Goal: Task Accomplishment & Management: Use online tool/utility

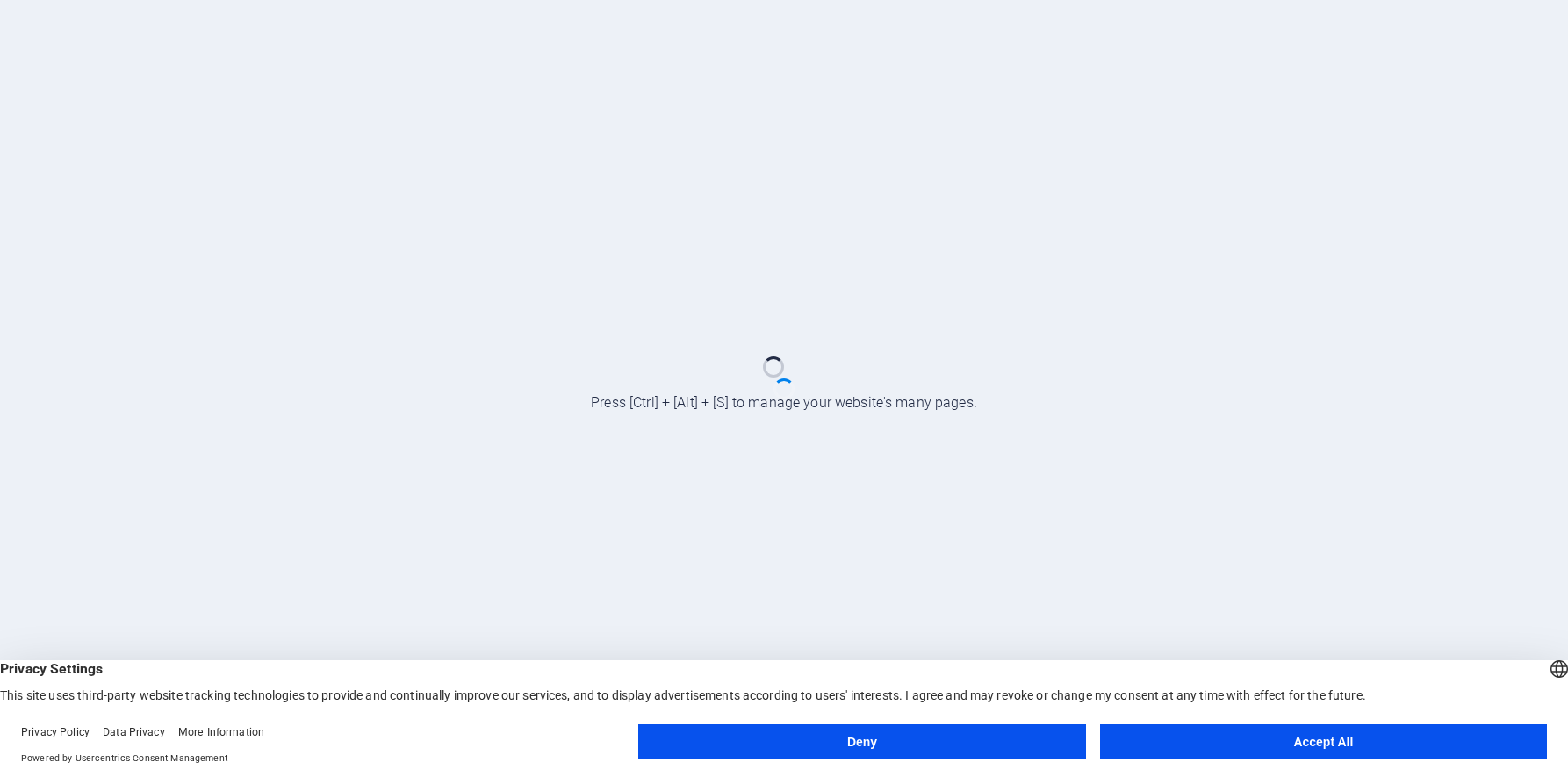
click at [1225, 739] on button "Accept All" at bounding box center [1324, 741] width 447 height 35
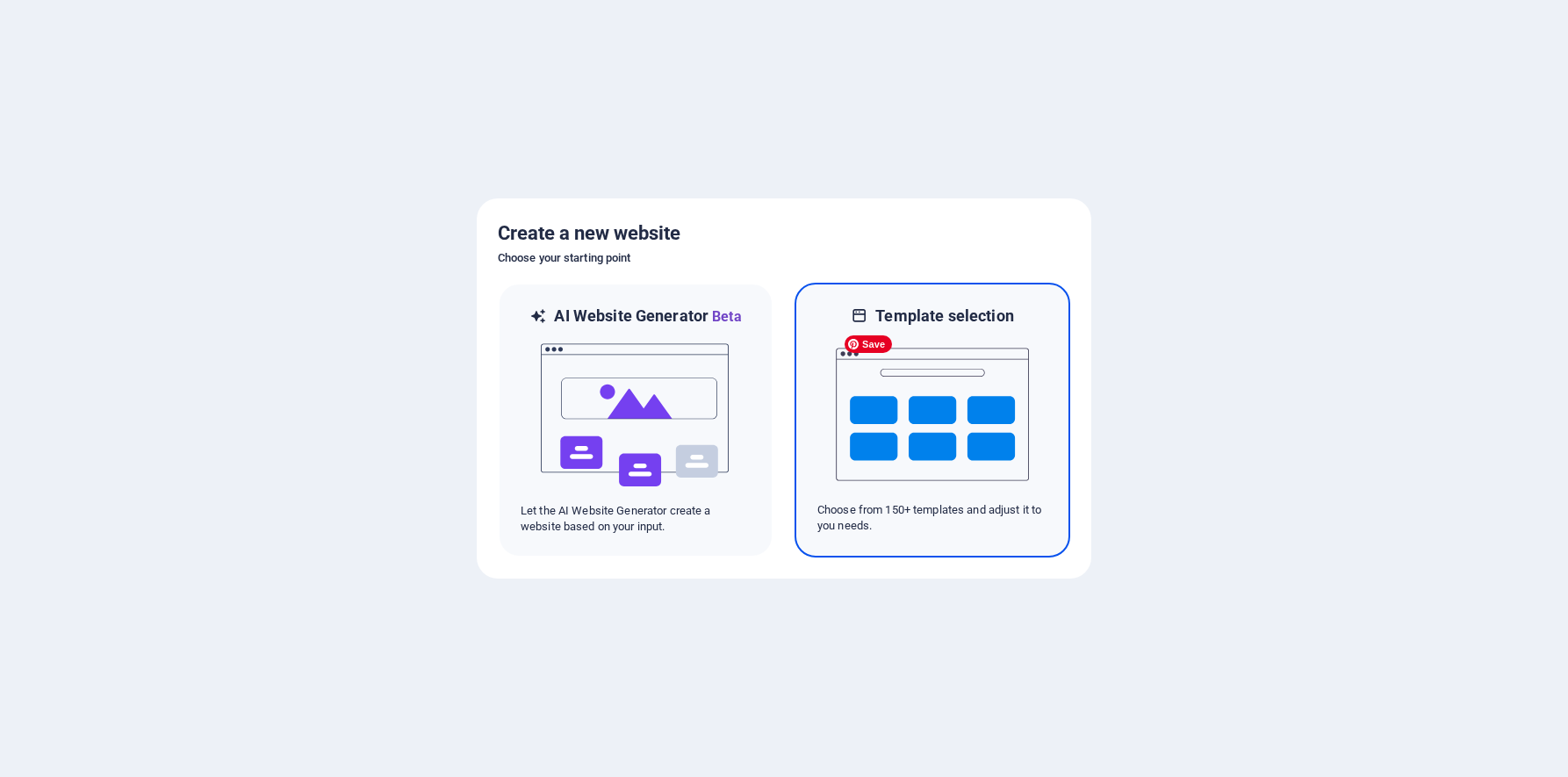
click at [975, 399] on img at bounding box center [932, 414] width 193 height 176
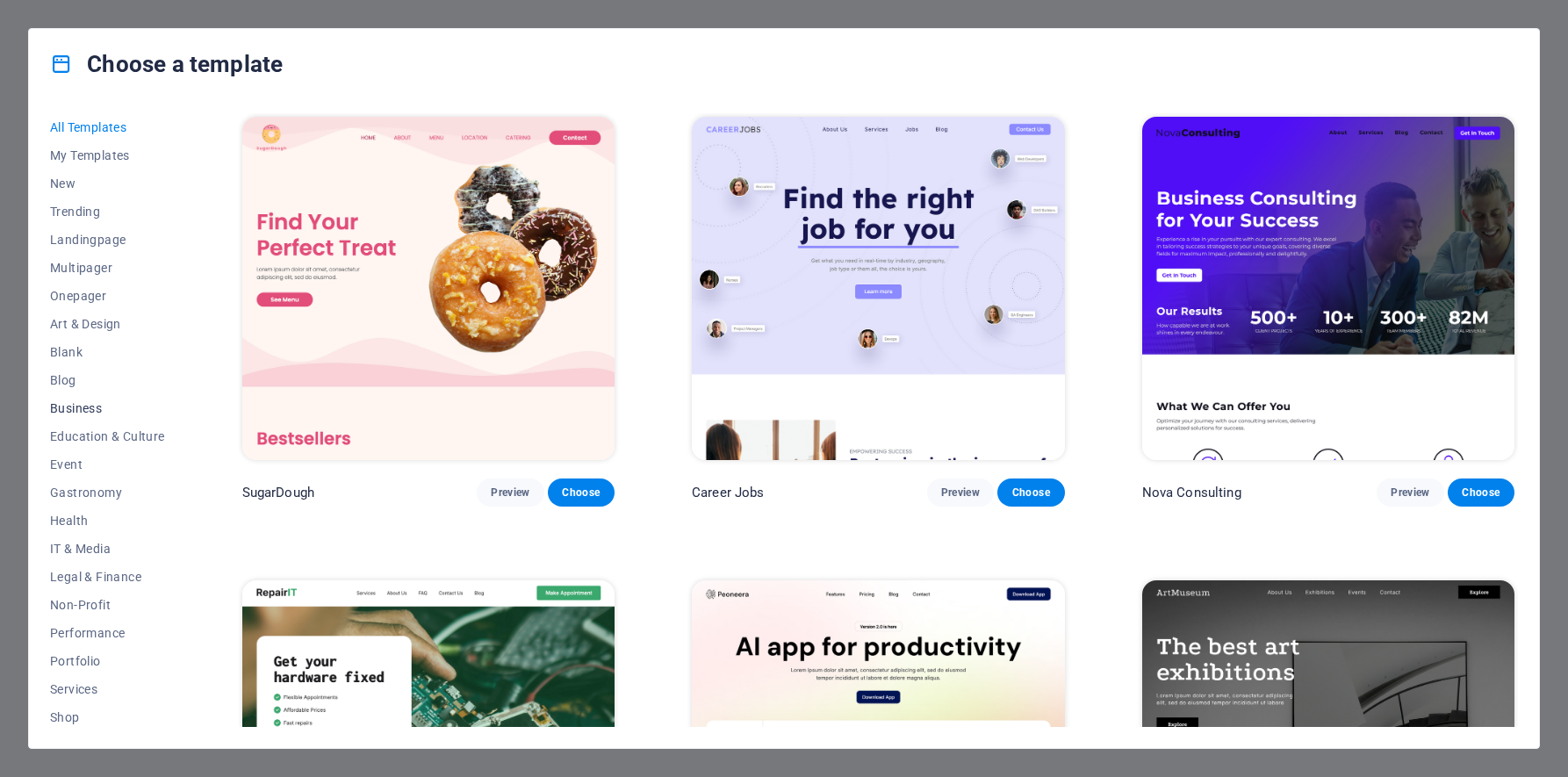
click at [79, 408] on span "Business" at bounding box center [107, 407] width 115 height 14
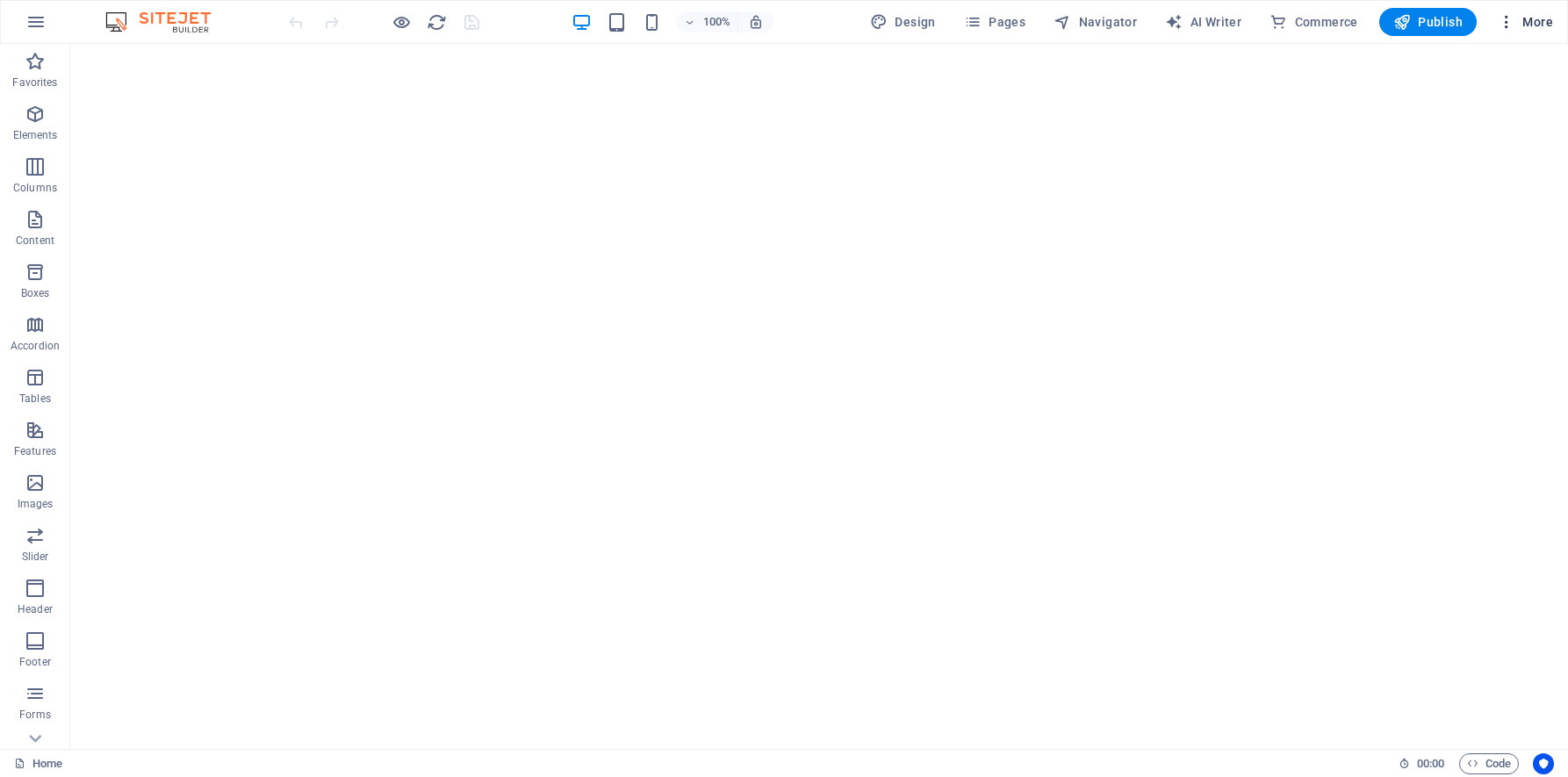
click at [1541, 23] on span "More" at bounding box center [1525, 22] width 55 height 17
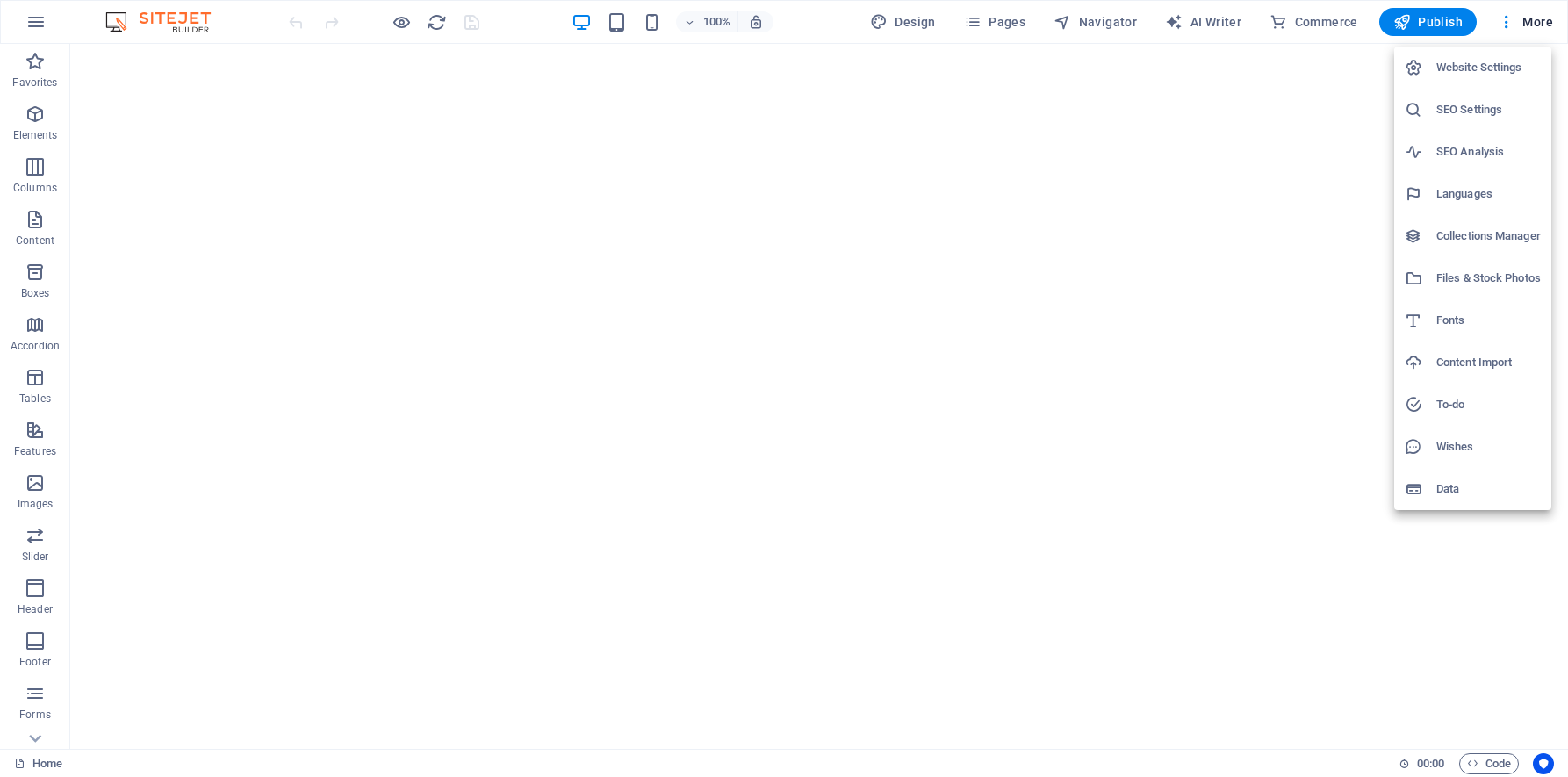
click at [1543, 23] on div at bounding box center [784, 388] width 1568 height 777
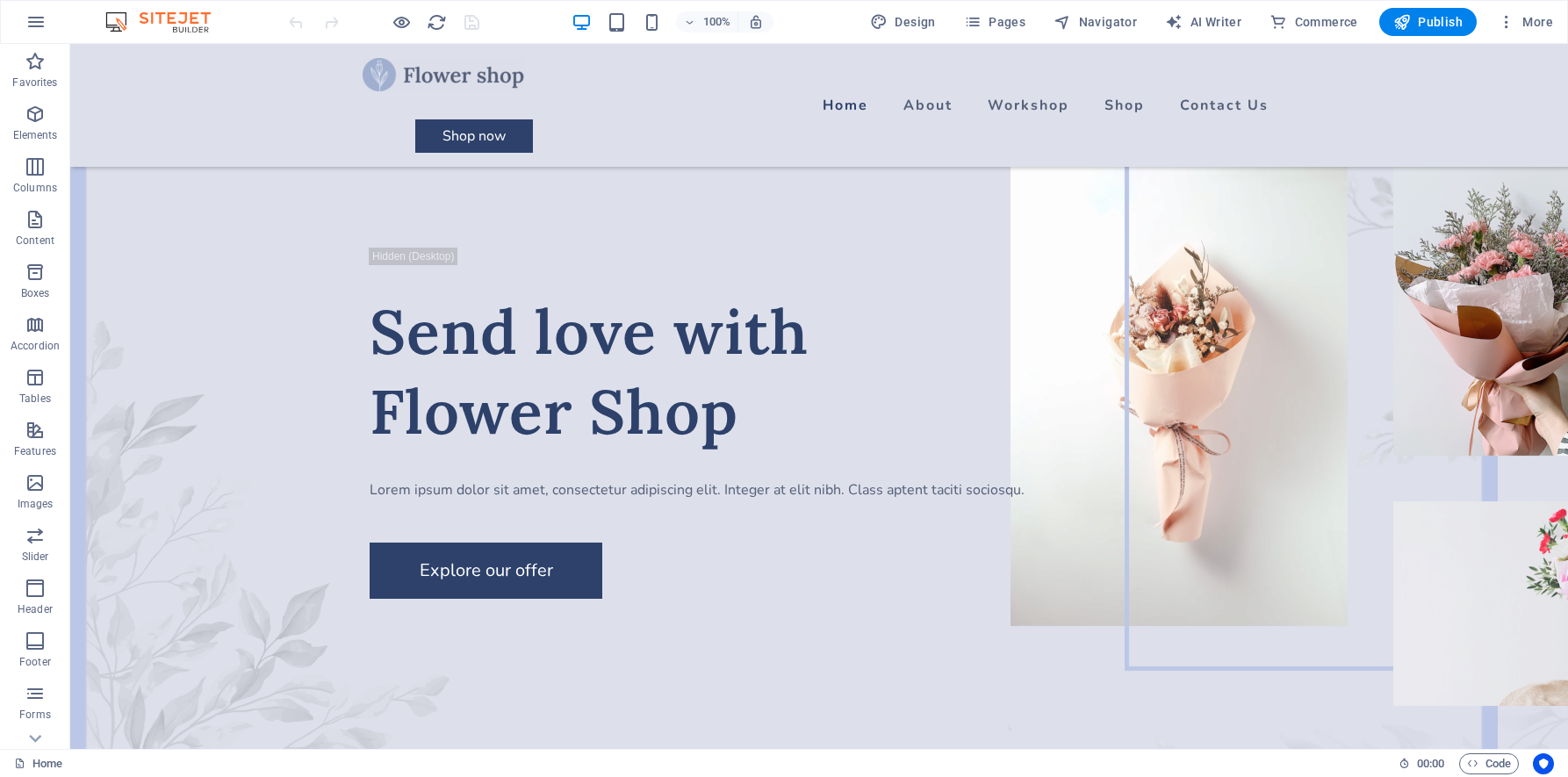
scroll to position [5826, 0]
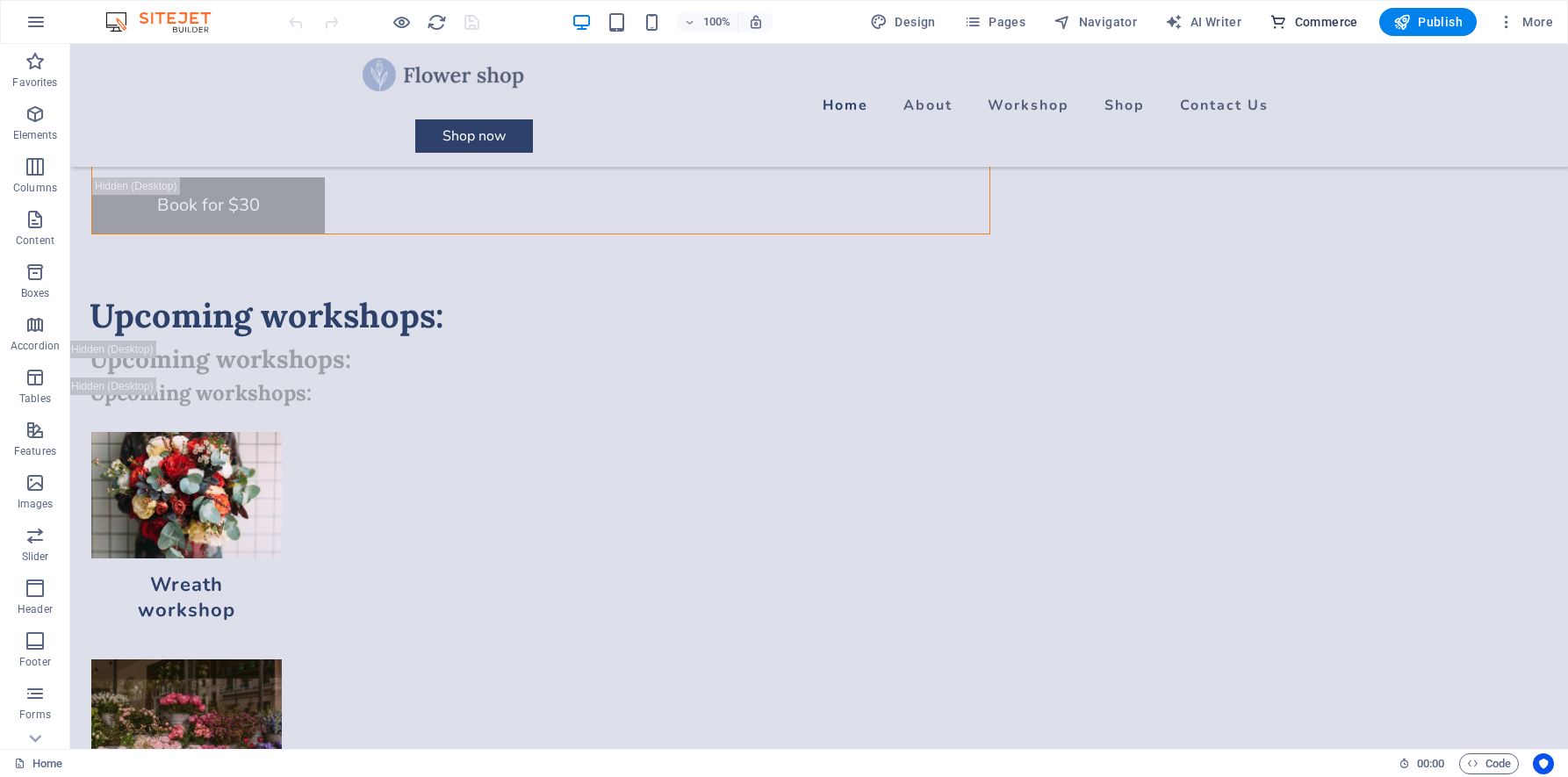
click at [1312, 23] on span "Commerce" at bounding box center [1313, 22] width 88 height 17
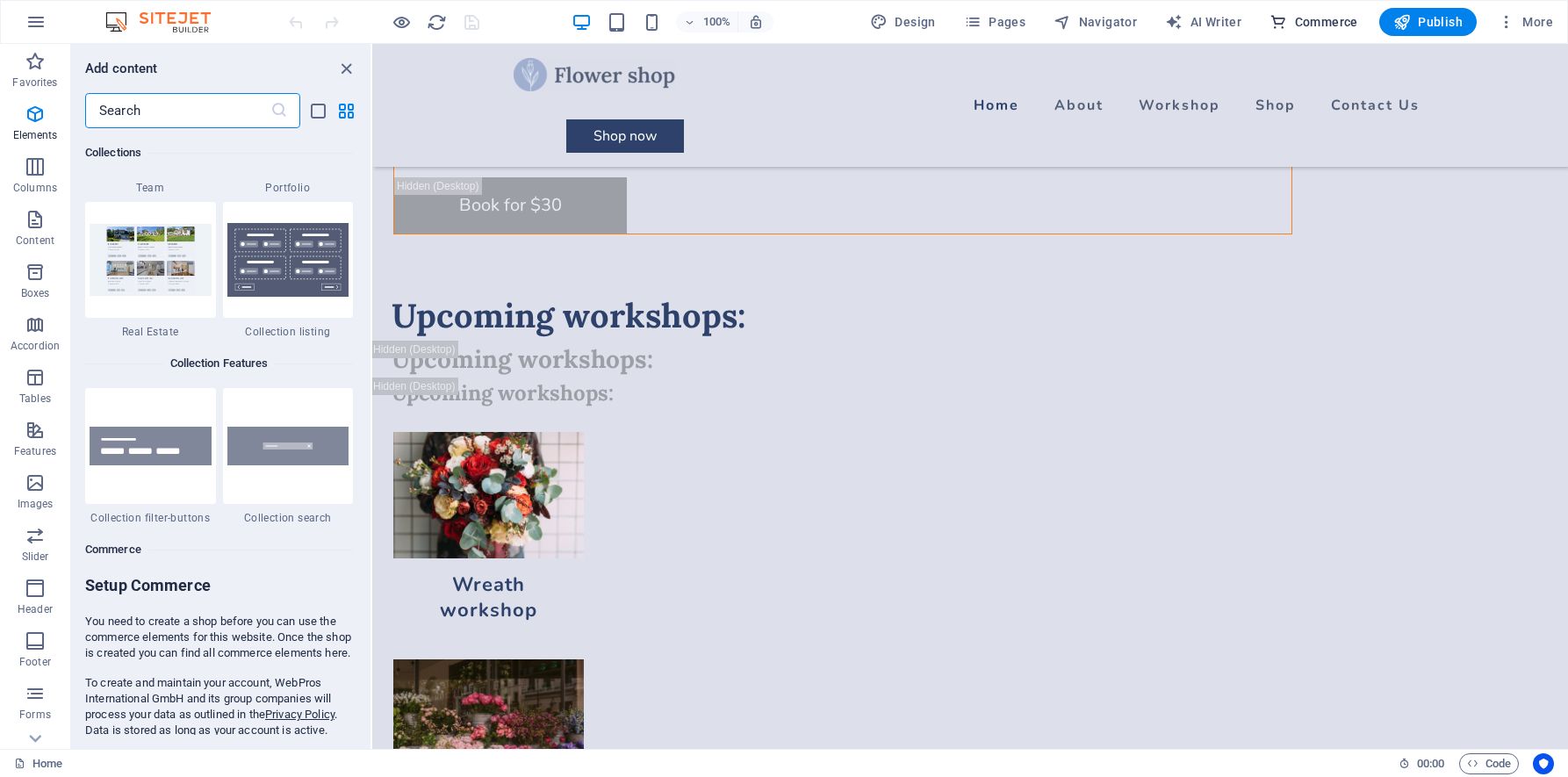
scroll to position [16914, 0]
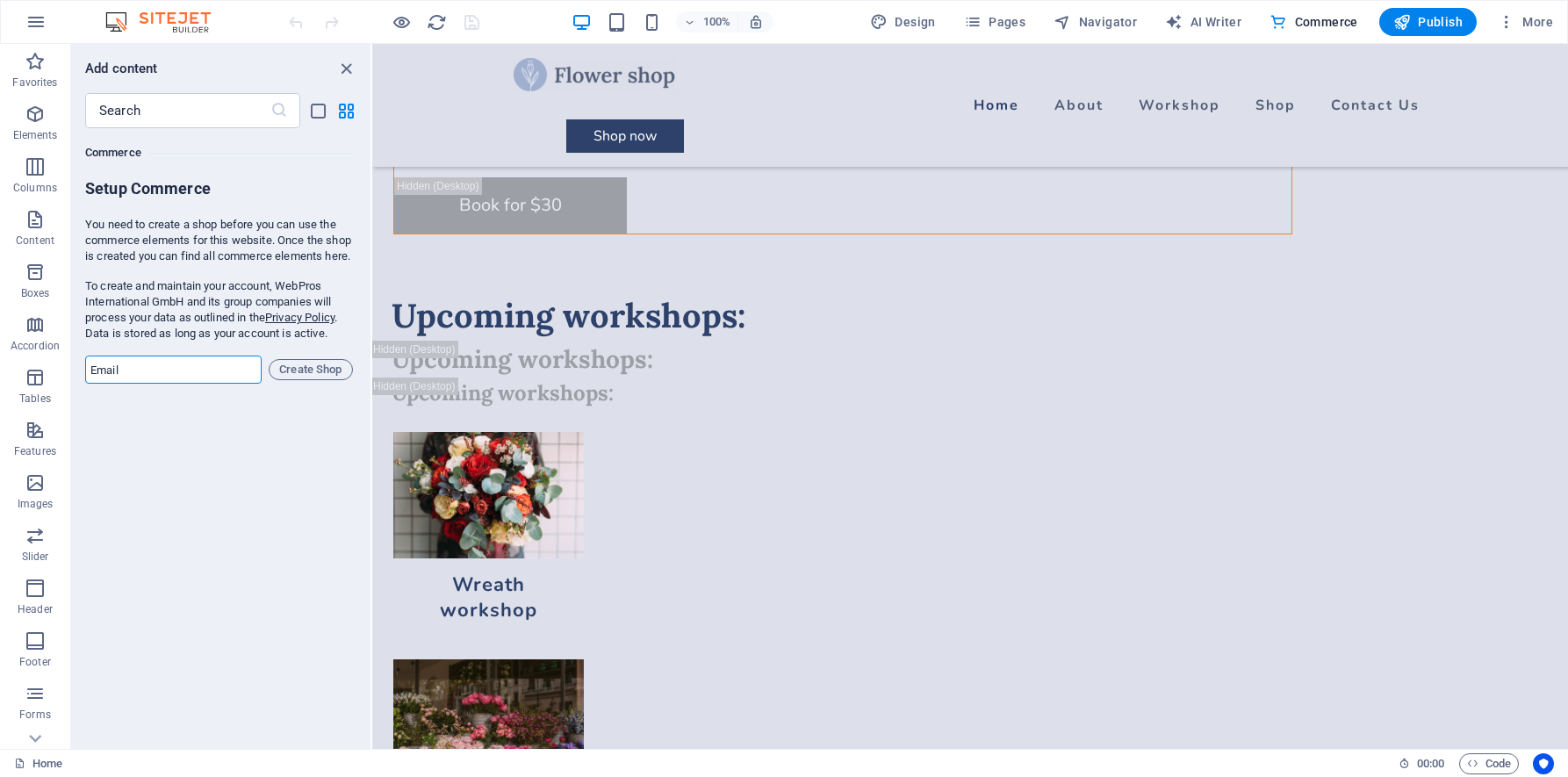
click at [226, 384] on input "email" at bounding box center [174, 370] width 177 height 28
type input "[EMAIL_ADDRESS][DOMAIN_NAME]"
click at [289, 380] on span "Create Shop" at bounding box center [311, 370] width 68 height 21
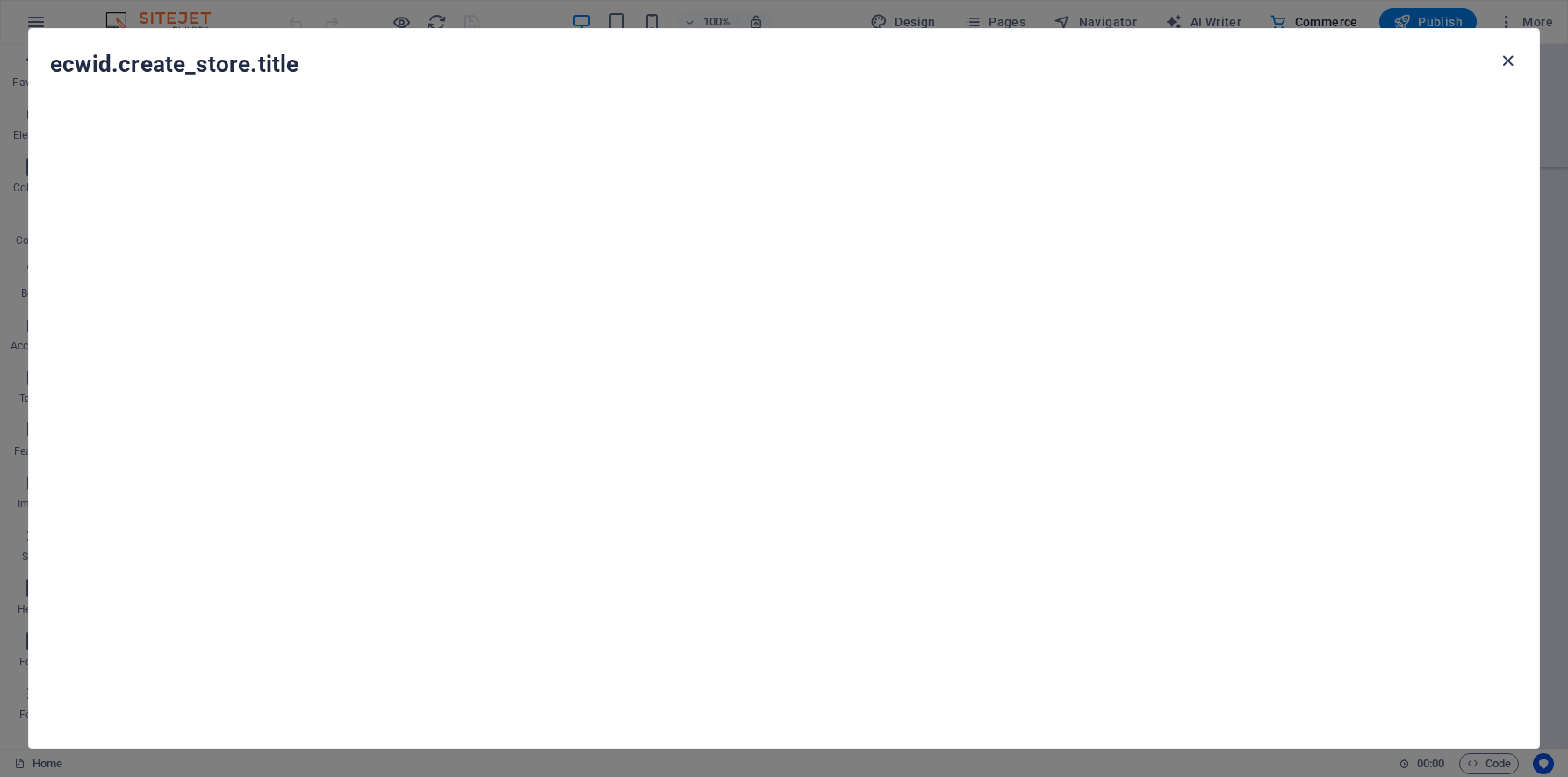
click at [1508, 63] on icon "button" at bounding box center [1507, 61] width 20 height 20
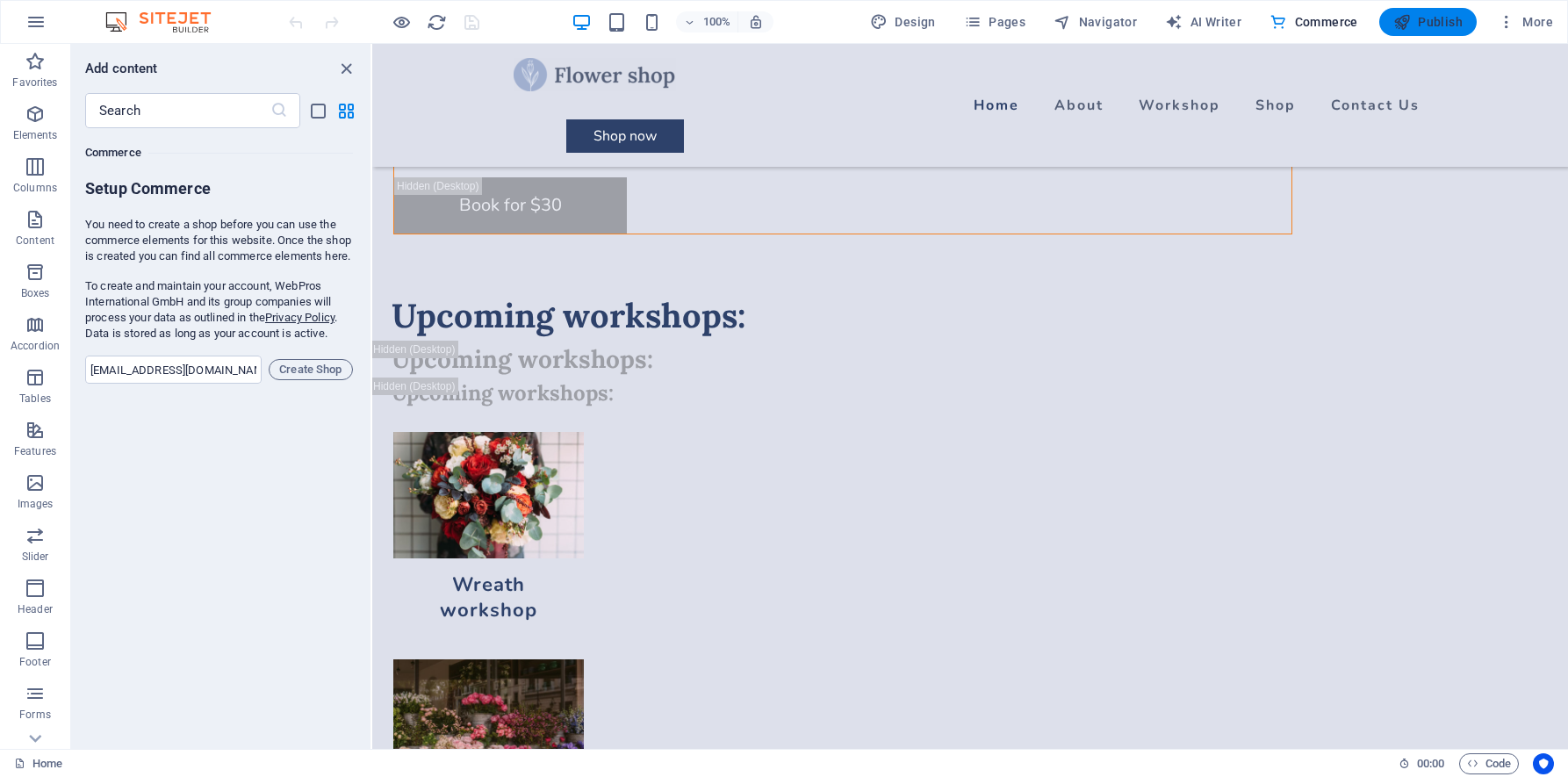
click at [1439, 20] on span "Publish" at bounding box center [1427, 22] width 69 height 17
